Goal: Task Accomplishment & Management: Use online tool/utility

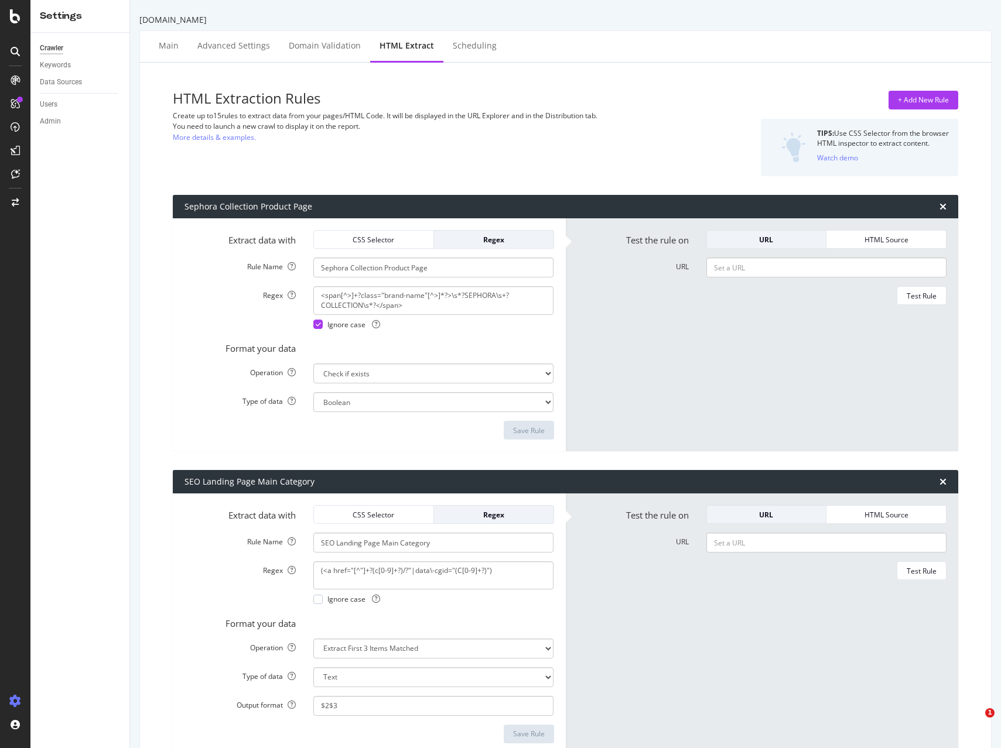
select select "exist"
select select "list"
select select "exist"
select select "list"
select select "i"
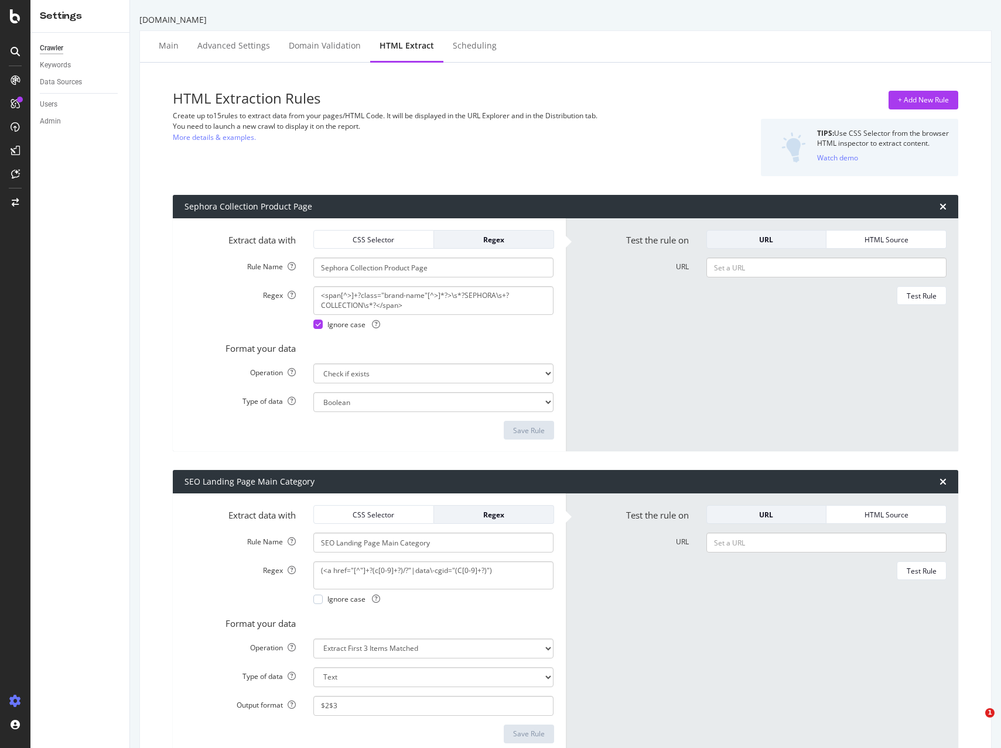
select select "exist"
select select "html.length"
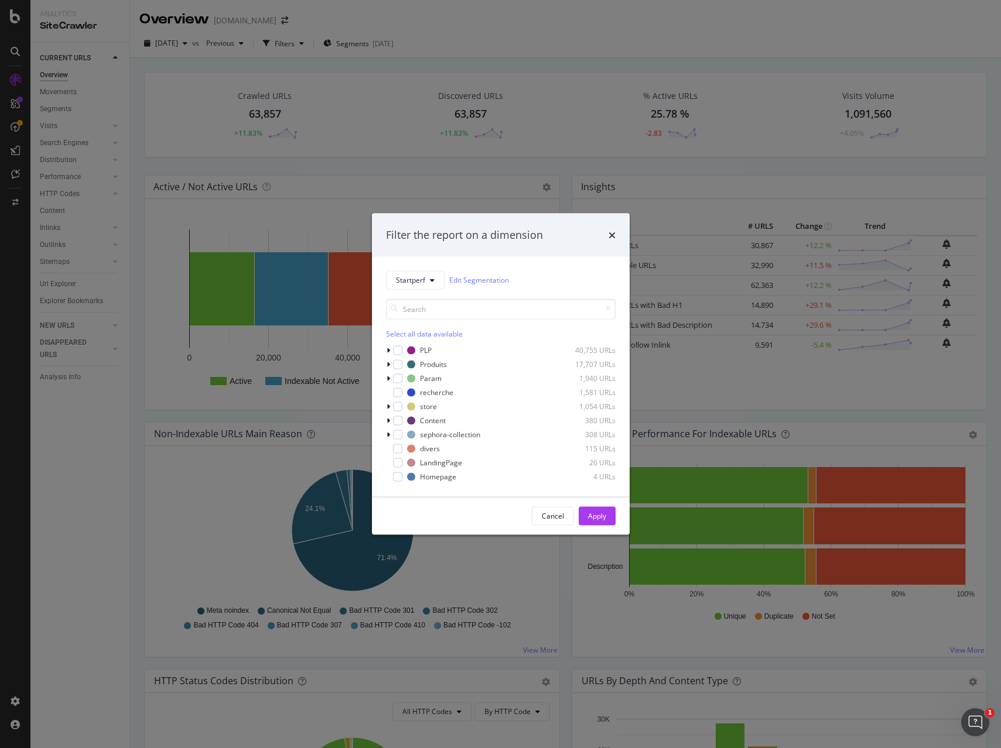
click at [614, 233] on icon "times" at bounding box center [611, 234] width 7 height 9
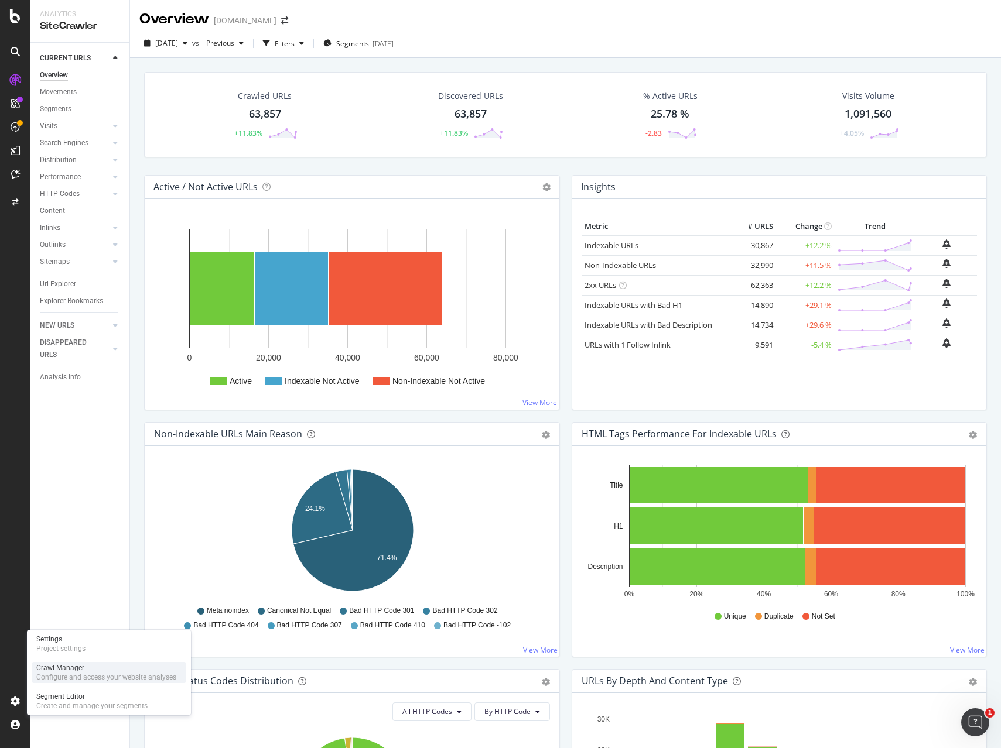
click at [93, 674] on div "Configure and access your website analyses" at bounding box center [106, 677] width 140 height 9
